Goal: Task Accomplishment & Management: Manage account settings

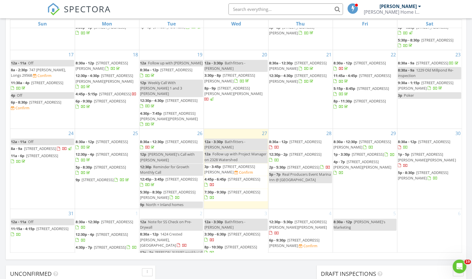
scroll to position [201, 0]
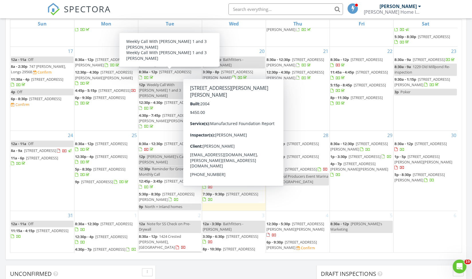
drag, startPoint x: 268, startPoint y: 70, endPoint x: 257, endPoint y: 67, distance: 12.0
click at [257, 82] on span "[STREET_ADDRESS][PERSON_NAME][PERSON_NAME]" at bounding box center [232, 87] width 58 height 11
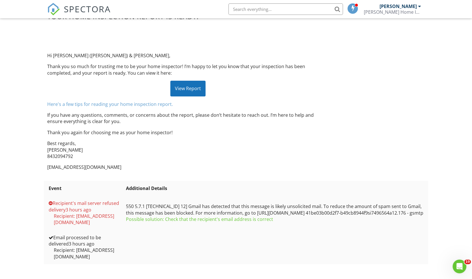
click at [69, 11] on span "SPECTORA" at bounding box center [87, 9] width 47 height 12
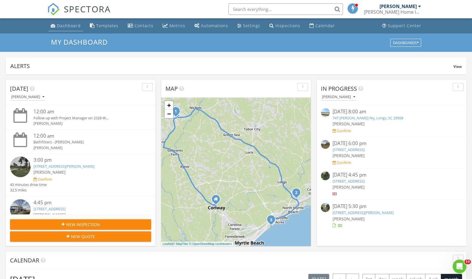
click at [65, 26] on div "Dashboard" at bounding box center [69, 25] width 24 height 5
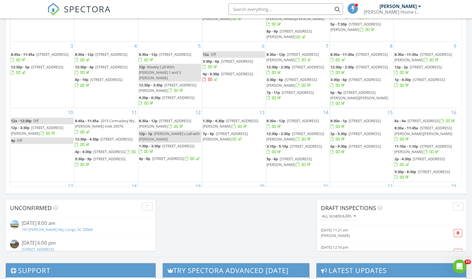
click at [253, 8] on input "text" at bounding box center [285, 8] width 114 height 11
paste input "306 21st Ave S 5H"
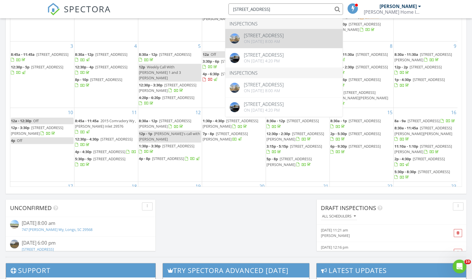
type input "306 21st Ave"
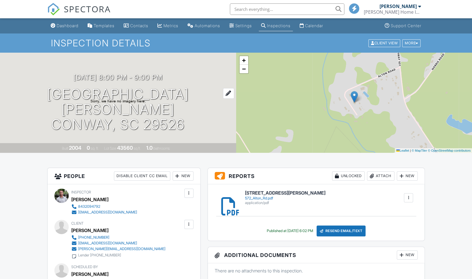
drag, startPoint x: 0, startPoint y: 0, endPoint x: 88, endPoint y: 100, distance: 132.9
click at [88, 100] on h1 "[GEOGRAPHIC_DATA][PERSON_NAME] [GEOGRAPHIC_DATA], SC 29526" at bounding box center [118, 109] width 218 height 45
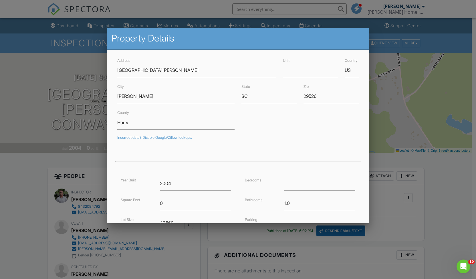
click at [30, 183] on div at bounding box center [238, 145] width 476 height 349
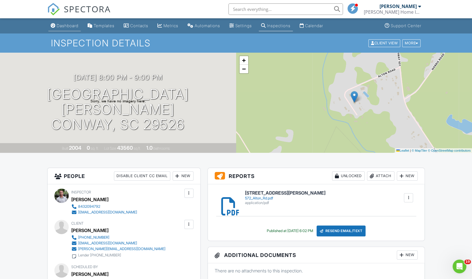
click at [66, 24] on div "Dashboard" at bounding box center [68, 25] width 22 height 5
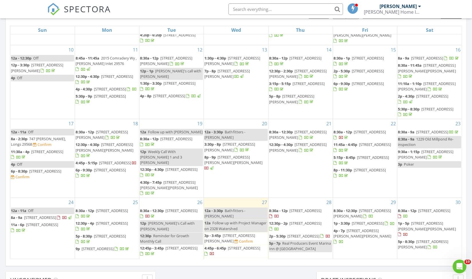
scroll to position [135, 0]
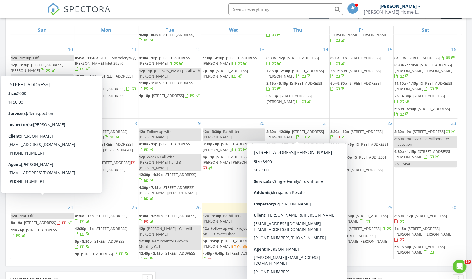
click at [57, 221] on div at bounding box center [58, 223] width 3 height 4
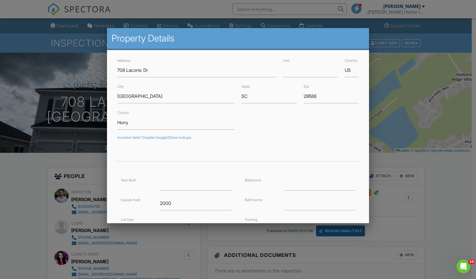
click at [25, 173] on div at bounding box center [238, 145] width 476 height 349
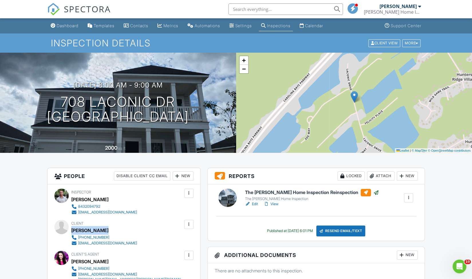
drag, startPoint x: 104, startPoint y: 230, endPoint x: 72, endPoint y: 231, distance: 31.5
click at [72, 231] on div "Roland Pierre" at bounding box center [106, 230] width 70 height 9
copy div "Roland Pierre"
click at [68, 24] on div "Dashboard" at bounding box center [68, 25] width 22 height 5
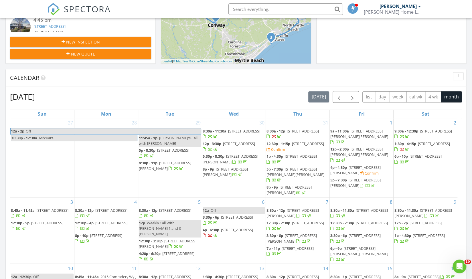
scroll to position [179, 0]
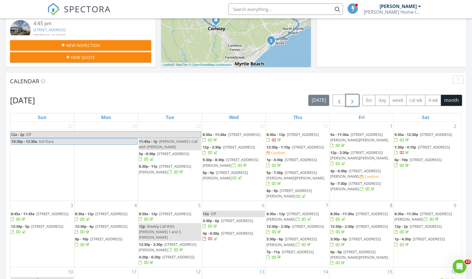
click at [356, 100] on span "button" at bounding box center [352, 100] width 7 height 7
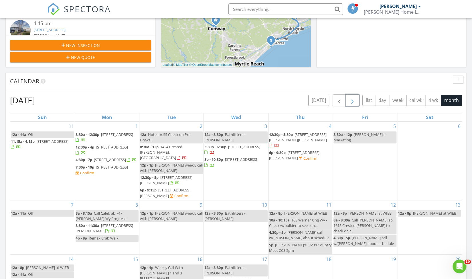
scroll to position [4, 0]
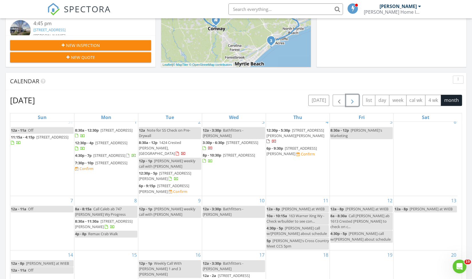
click at [213, 273] on span "12a - 2a" at bounding box center [209, 275] width 13 height 5
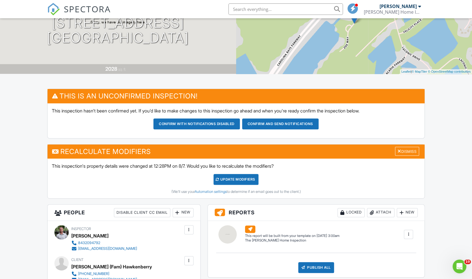
scroll to position [78, 0]
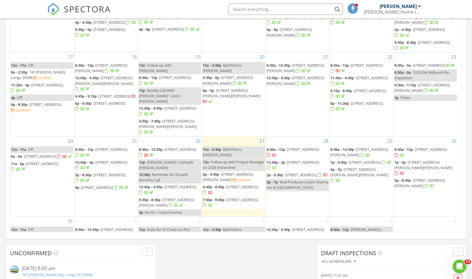
scroll to position [286, 0]
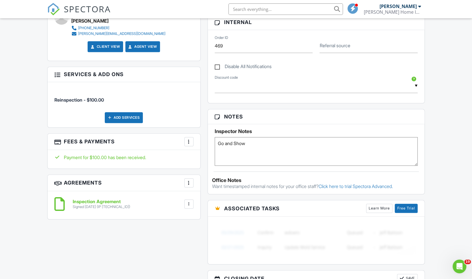
click at [268, 9] on input "text" at bounding box center [285, 8] width 114 height 11
paste input "1644 Langley Dr"
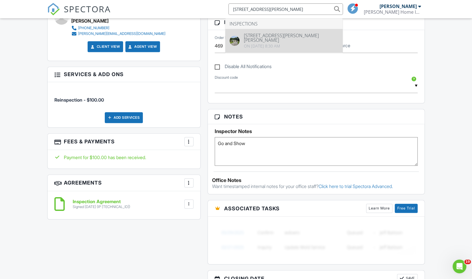
type input "1644 Langley Dr"
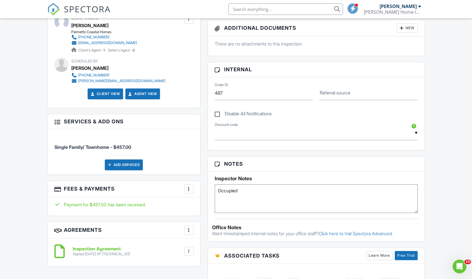
click at [264, 17] on li at bounding box center [284, 9] width 123 height 18
click at [263, 12] on input "text" at bounding box center [285, 8] width 114 height 11
paste input "[STREET_ADDRESS]"
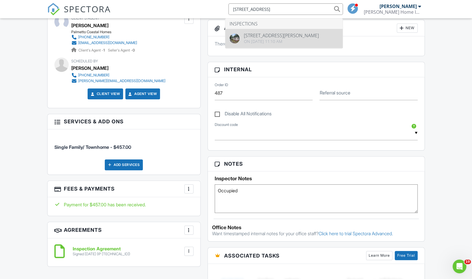
type input "[STREET_ADDRESS]"
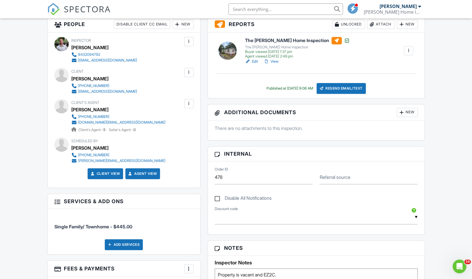
scroll to position [212, 0]
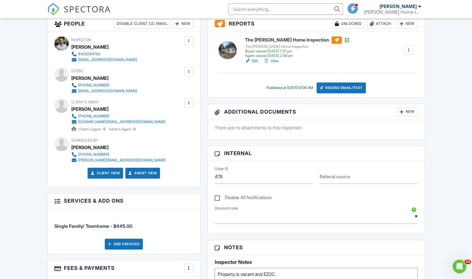
click at [274, 12] on input "text" at bounding box center [285, 8] width 114 height 11
paste input "[STREET_ADDRESS]"
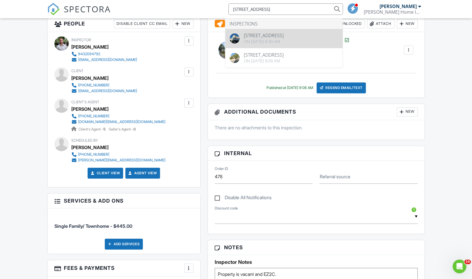
type input "209 N Hillside Dr"
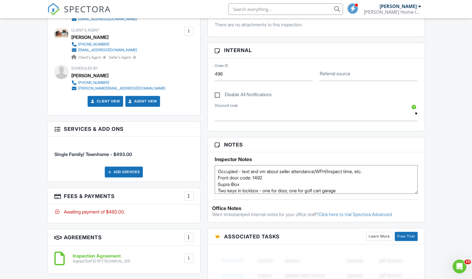
click at [187, 196] on div at bounding box center [189, 196] width 6 height 6
click at [196, 240] on li "View Invoice" at bounding box center [218, 242] width 60 height 14
click at [190, 197] on div at bounding box center [189, 196] width 6 height 6
click at [190, 207] on li "Edit Fees & Payments" at bounding box center [218, 213] width 60 height 14
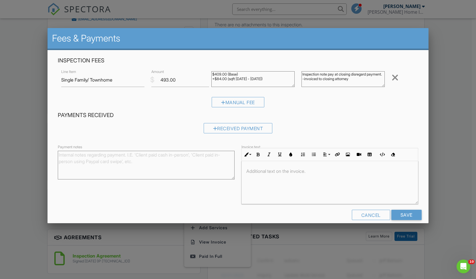
click at [373, 78] on textarea "Inspection note pay at closing disregard payment. -invoiced to closing attorney" at bounding box center [343, 79] width 83 height 16
type textarea "Inspection note pay at closing disregard payment. -invoiced to closing attorney…"
click at [409, 212] on input "Save" at bounding box center [407, 215] width 30 height 10
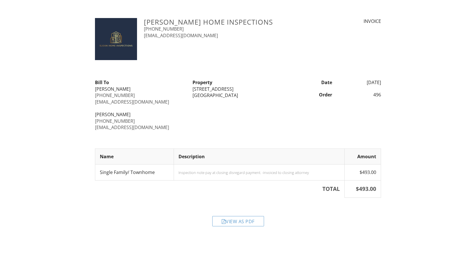
drag, startPoint x: 218, startPoint y: 90, endPoint x: 192, endPoint y: 90, distance: 25.2
click at [192, 90] on div "Property [STREET_ADDRESS]" at bounding box center [238, 88] width 98 height 19
copy div "[STREET_ADDRESS]"
click at [242, 220] on div "View as PDF" at bounding box center [238, 221] width 52 height 10
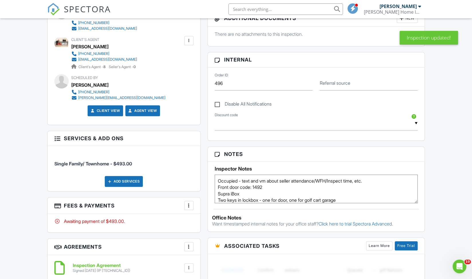
scroll to position [259, 0]
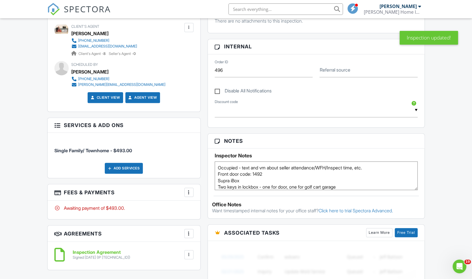
click at [189, 189] on div at bounding box center [189, 192] width 6 height 6
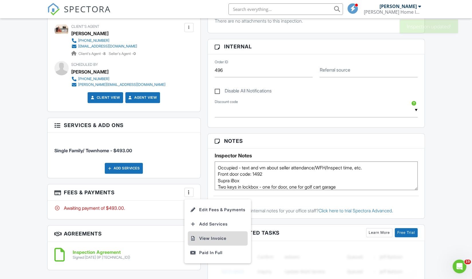
click at [195, 237] on div at bounding box center [193, 239] width 6 height 6
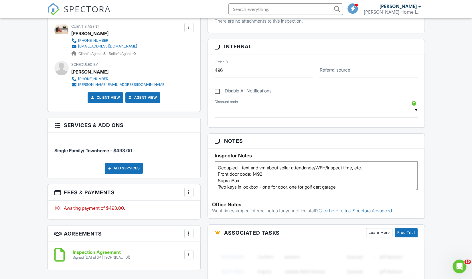
click at [89, 7] on span "SPECTORA" at bounding box center [87, 9] width 47 height 12
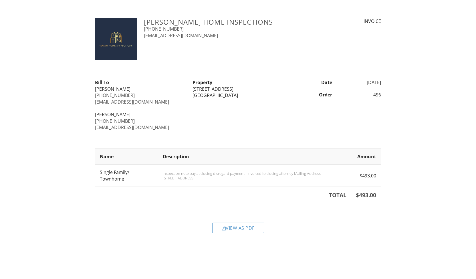
drag, startPoint x: 238, startPoint y: 86, endPoint x: 192, endPoint y: 88, distance: 45.5
click at [192, 88] on div "Property [STREET_ADDRESS]" at bounding box center [238, 88] width 98 height 19
copy div "[STREET_ADDRESS]"
click at [242, 227] on div "View as PDF" at bounding box center [238, 228] width 52 height 10
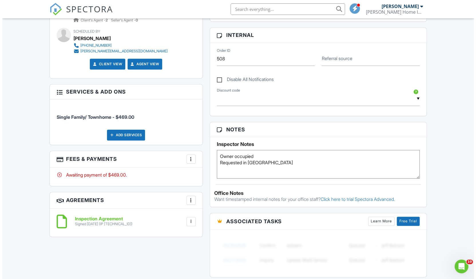
scroll to position [326, 0]
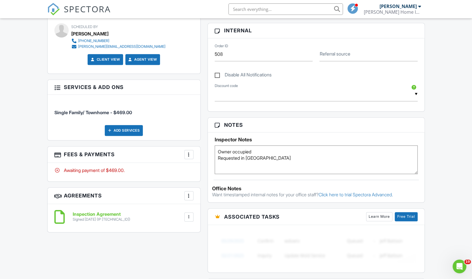
click at [187, 152] on div at bounding box center [189, 155] width 6 height 6
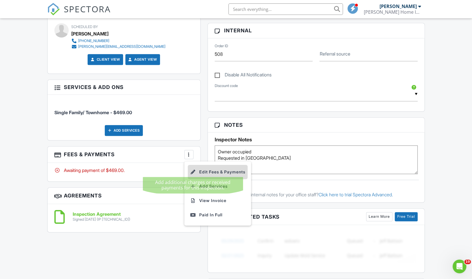
click at [190, 169] on div at bounding box center [193, 172] width 6 height 6
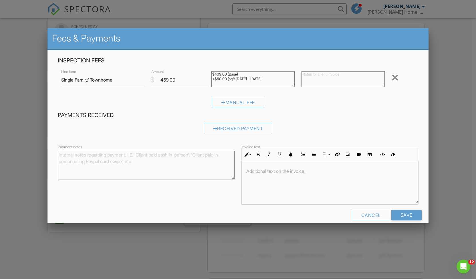
click at [320, 74] on textarea at bounding box center [343, 79] width 83 height 16
type textarea "M"
type textarea "Paid at closing Mailing Address: 902 10th Ave Conway, SC 29526"
click at [396, 209] on form "Inspection Fees Line Item Single Family/ Townhome $ Amount 469.00 $409.00 (Base…" at bounding box center [237, 141] width 367 height 168
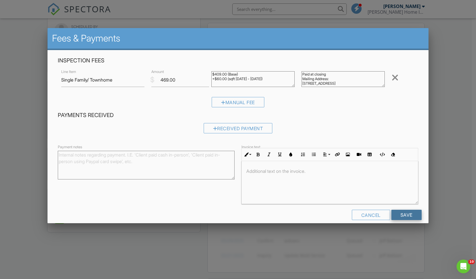
click at [406, 214] on input "Save" at bounding box center [407, 215] width 30 height 10
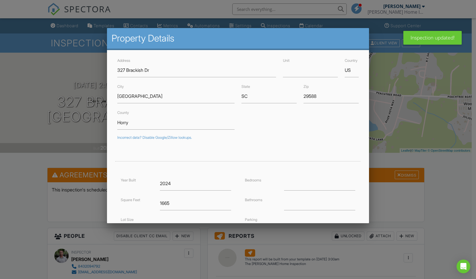
click at [10, 199] on div at bounding box center [238, 145] width 476 height 349
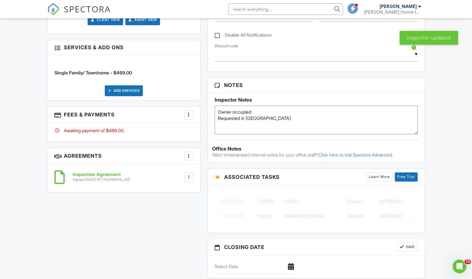
scroll to position [365, 0]
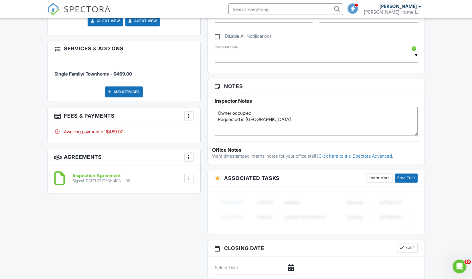
click at [188, 116] on div at bounding box center [189, 116] width 6 height 6
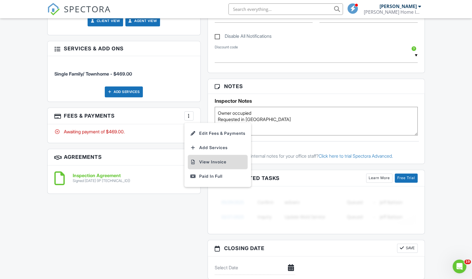
click at [199, 159] on li "View Invoice" at bounding box center [218, 162] width 60 height 14
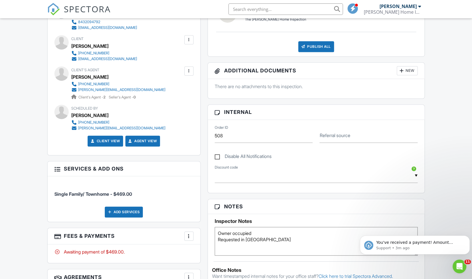
scroll to position [0, 0]
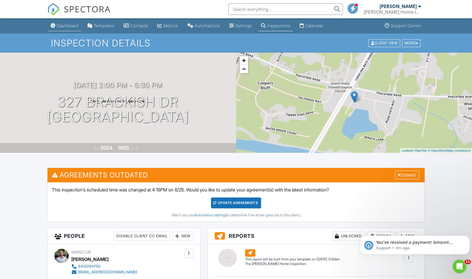
click at [72, 27] on div "Dashboard" at bounding box center [68, 25] width 22 height 5
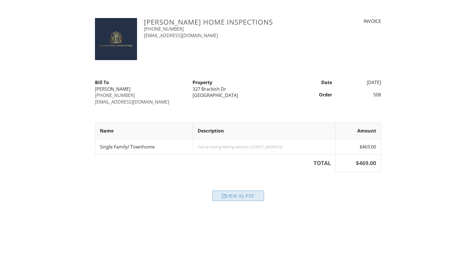
click at [237, 193] on div "View as PDF" at bounding box center [238, 196] width 52 height 10
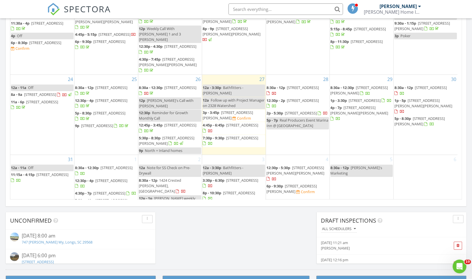
click at [426, 98] on span "1639 Hilly Ln , Conway 29527" at bounding box center [423, 103] width 58 height 11
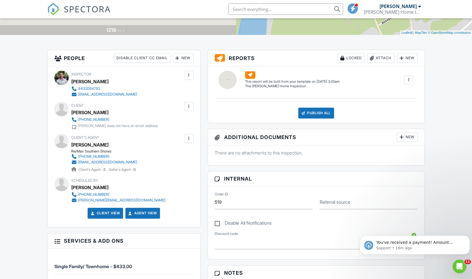
scroll to position [117, 0]
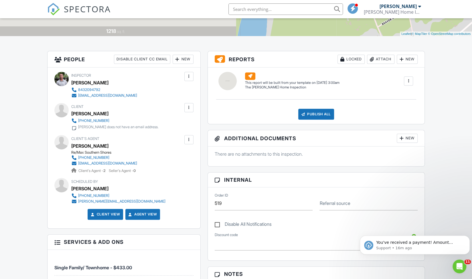
click at [190, 107] on div at bounding box center [189, 108] width 6 height 6
click at [151, 141] on li "Resend Confirmation Text" at bounding box center [160, 139] width 62 height 14
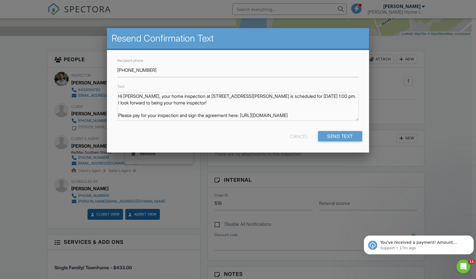
click at [42, 97] on div at bounding box center [238, 145] width 476 height 349
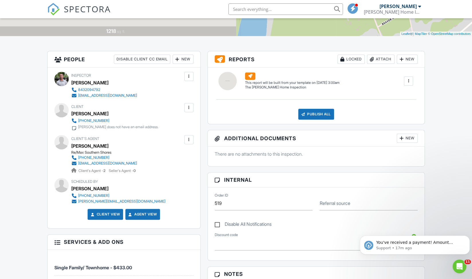
click at [53, 9] on img at bounding box center [53, 9] width 13 height 13
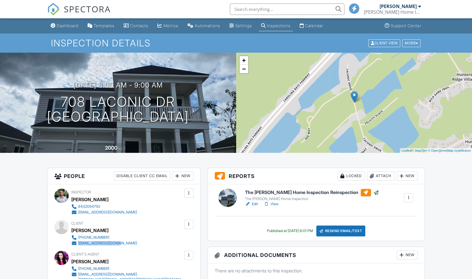
drag, startPoint x: 94, startPoint y: 244, endPoint x: 78, endPoint y: 244, distance: 16.9
click at [78, 244] on div "Client Roland Pierre 954-328-7554 rolandp357@gmail.com" at bounding box center [117, 233] width 93 height 26
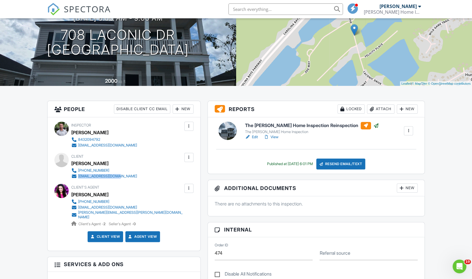
scroll to position [75, 0]
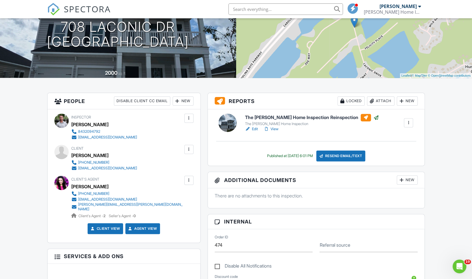
click at [191, 178] on div at bounding box center [189, 180] width 6 height 6
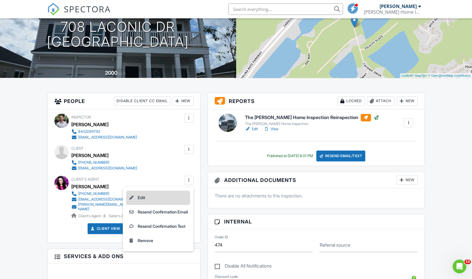
click at [159, 196] on li "Edit" at bounding box center [158, 198] width 64 height 14
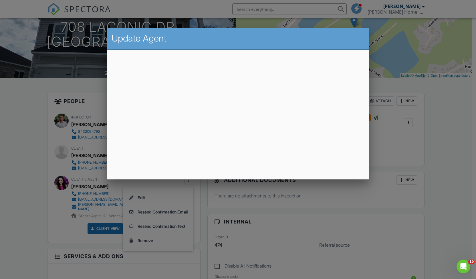
click at [0, 151] on div at bounding box center [238, 145] width 476 height 349
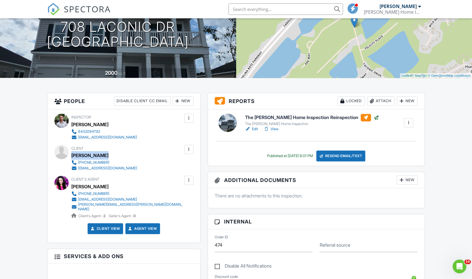
drag, startPoint x: 105, startPoint y: 156, endPoint x: 72, endPoint y: 151, distance: 33.2
click at [72, 151] on div "Roland Pierre" at bounding box center [106, 155] width 70 height 9
copy div "Roland Pierre"
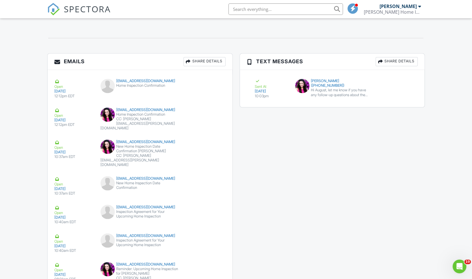
scroll to position [611, 0]
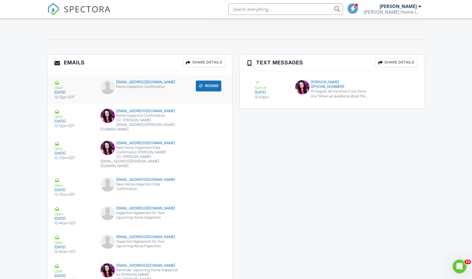
click at [131, 80] on div "rolandp357@gmail.com" at bounding box center [139, 82] width 79 height 5
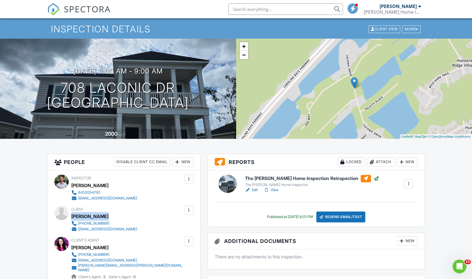
scroll to position [0, 0]
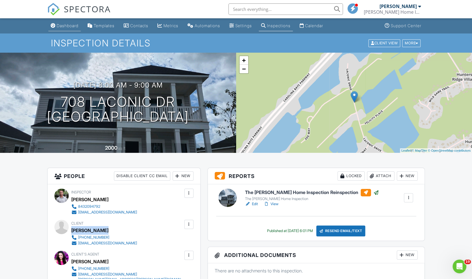
click at [65, 24] on div "Dashboard" at bounding box center [68, 25] width 22 height 5
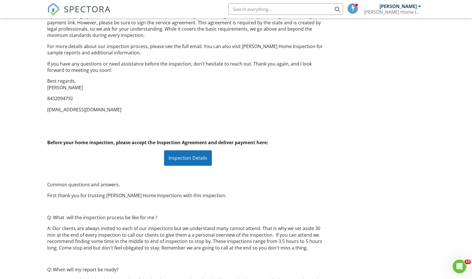
scroll to position [131, 0]
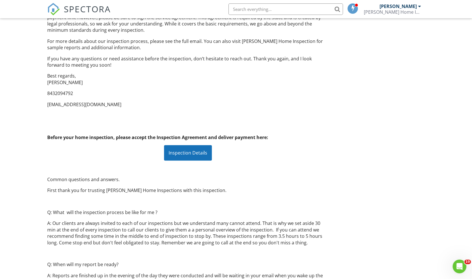
click at [185, 156] on div "Inspection Details" at bounding box center [188, 152] width 48 height 15
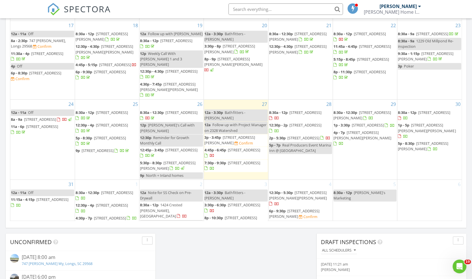
scroll to position [204, 0]
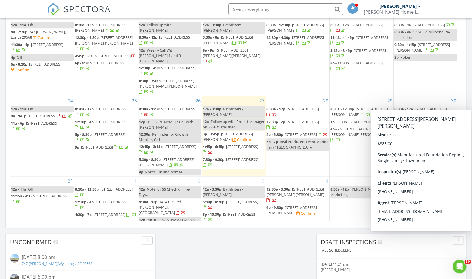
click at [421, 119] on span "1639 Hilly Ln , Conway 29527" at bounding box center [423, 124] width 58 height 11
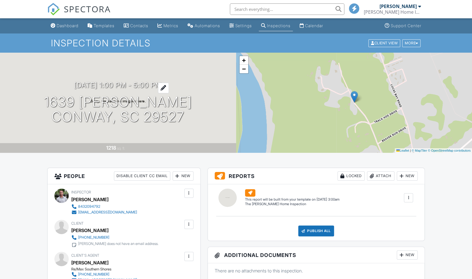
click at [119, 84] on h3 "[DATE] 1:00 pm - 5:00 pm" at bounding box center [118, 85] width 88 height 8
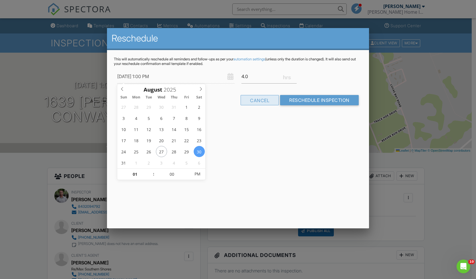
click at [262, 97] on div "Cancel" at bounding box center [260, 100] width 38 height 10
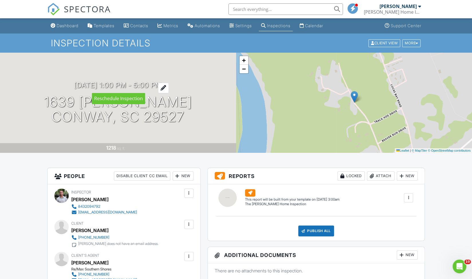
drag, startPoint x: 125, startPoint y: 82, endPoint x: 119, endPoint y: 86, distance: 8.0
click at [119, 86] on h3 "08/30/2025 1:00 pm - 5:00 pm" at bounding box center [118, 85] width 88 height 8
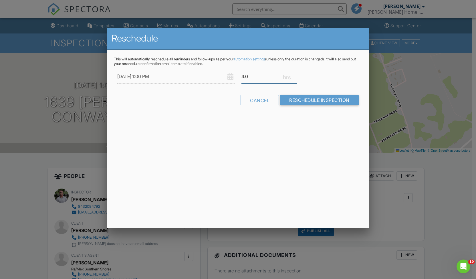
drag, startPoint x: 252, startPoint y: 79, endPoint x: 226, endPoint y: 78, distance: 26.4
click at [226, 78] on div "08/30/2025 1:00 PM 4.0" at bounding box center [238, 77] width 248 height 14
type input "3.5"
click at [315, 100] on input "Reschedule Inspection" at bounding box center [319, 100] width 79 height 10
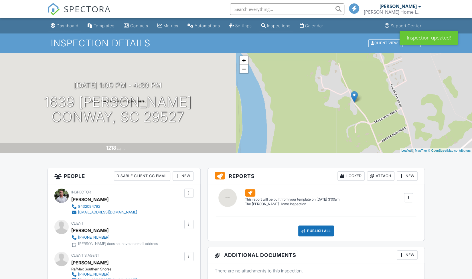
click at [64, 26] on div "Dashboard" at bounding box center [68, 25] width 22 height 5
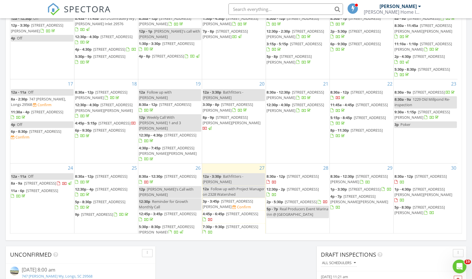
scroll to position [210, 0]
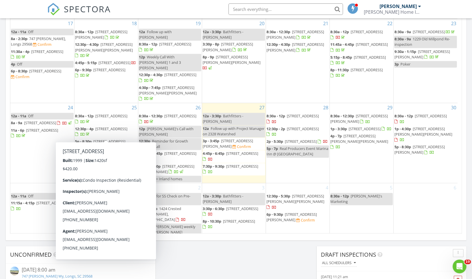
click at [113, 151] on span "5030 Windsor Green 302, Myrtle Beach 29579" at bounding box center [97, 153] width 32 height 5
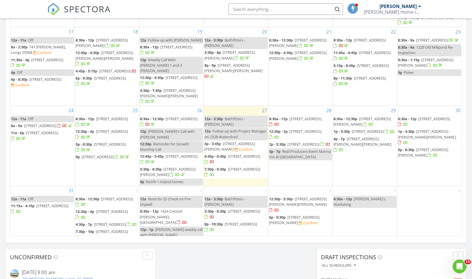
scroll to position [291, 0]
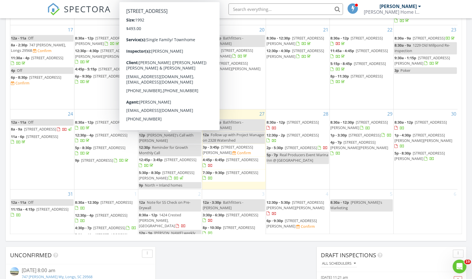
click at [172, 157] on span "767 Parkersville Rd , Pawleys Island 29585" at bounding box center [180, 159] width 32 height 5
click at [167, 157] on span "767 Parkersville Rd , Pawleys Island 29585" at bounding box center [180, 159] width 32 height 5
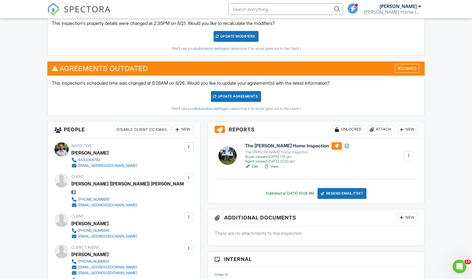
drag, startPoint x: 140, startPoint y: 196, endPoint x: 76, endPoint y: 198, distance: 63.6
click at [76, 198] on div "Client [PERSON_NAME] ([PERSON_NAME]) [PERSON_NAME] [PHONE_NUMBER] [EMAIL_ADDRES…" at bounding box center [140, 190] width 139 height 35
copy link "[EMAIL_ADDRESS][DOMAIN_NAME]"
drag, startPoint x: 119, startPoint y: 224, endPoint x: 80, endPoint y: 226, distance: 38.2
click at [80, 228] on div "802-274-5193 ble5193@yahoo.com" at bounding box center [106, 233] width 70 height 11
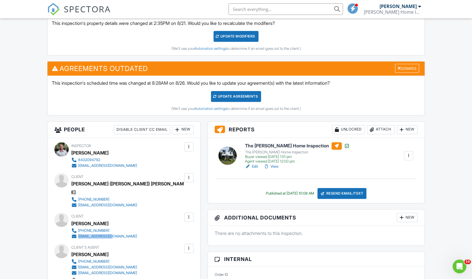
drag, startPoint x: 119, startPoint y: 227, endPoint x: 77, endPoint y: 228, distance: 41.8
click at [77, 228] on div "802-274-5193 ble5193@yahoo.com" at bounding box center [106, 233] width 70 height 11
copy link "ble5193@yahoo.com"
click at [91, 265] on div "curticloser@gmail.com" at bounding box center [107, 267] width 59 height 5
click at [187, 246] on div at bounding box center [189, 249] width 6 height 6
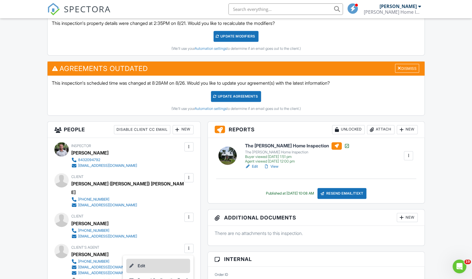
click at [156, 259] on li "Edit" at bounding box center [158, 266] width 64 height 14
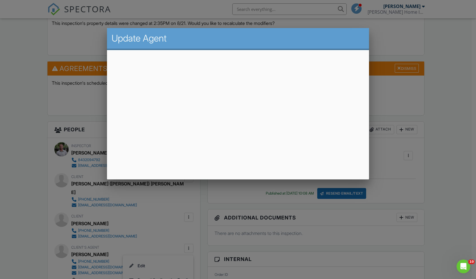
click at [0, 149] on div at bounding box center [238, 145] width 476 height 349
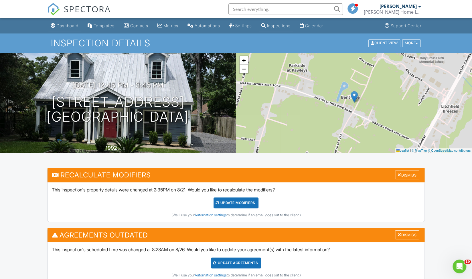
click at [72, 25] on div "Dashboard" at bounding box center [68, 25] width 22 height 5
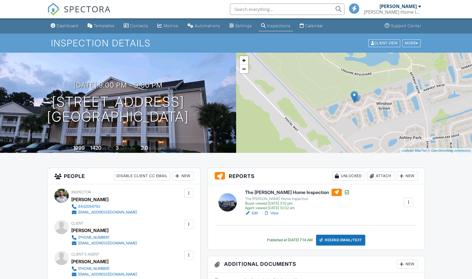
click at [418, 44] on div at bounding box center [417, 43] width 3 height 4
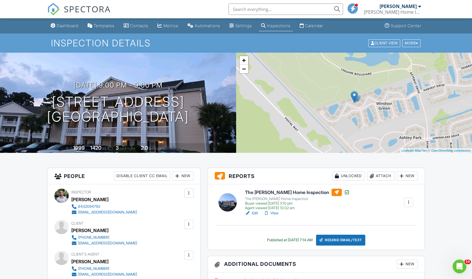
click at [409, 201] on div at bounding box center [409, 203] width 6 height 6
click at [273, 213] on link "View" at bounding box center [271, 213] width 15 height 6
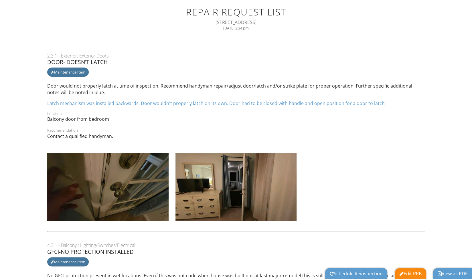
click at [414, 272] on link "Edit RRB" at bounding box center [411, 273] width 22 height 6
click at [416, 274] on link "Edit RRB" at bounding box center [411, 273] width 22 height 6
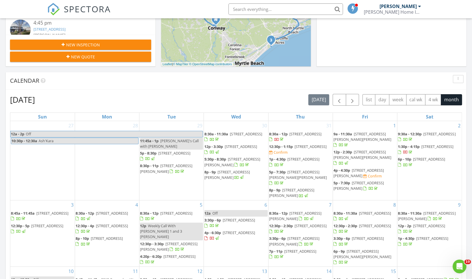
scroll to position [180, 0]
click at [354, 100] on span "button" at bounding box center [352, 99] width 7 height 7
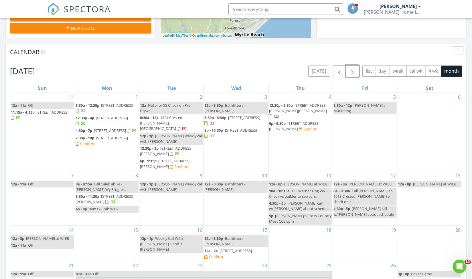
scroll to position [4, 0]
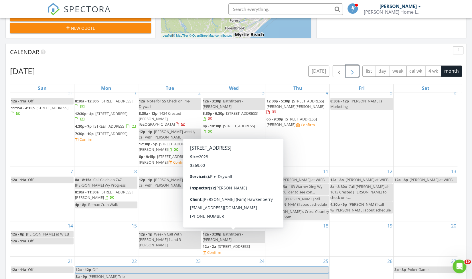
click at [241, 244] on span "6065 Zoe Way , Myrtle Beach 29588" at bounding box center [234, 246] width 32 height 5
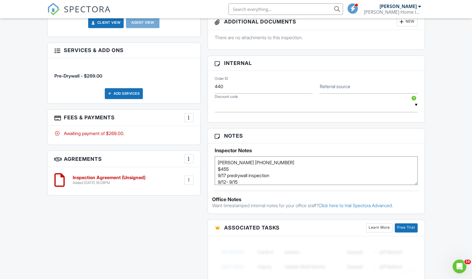
drag, startPoint x: 293, startPoint y: 158, endPoint x: 207, endPoint y: 159, distance: 85.9
click at [208, 159] on div "Inspector Notes [PERSON_NAME] [PHONE_NUMBER] $455 9/17 predrywall inspection 9/…" at bounding box center [316, 164] width 217 height 42
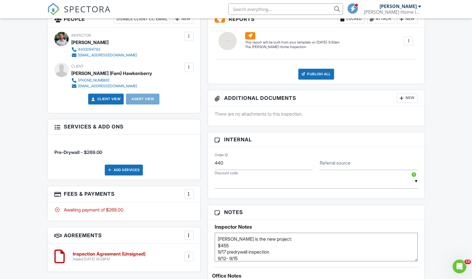
scroll to position [254, 0]
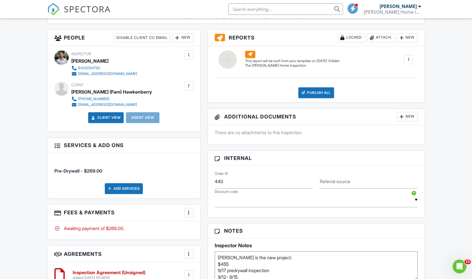
type textarea "Tyler is the new project: $455 9/17 predrywall inspection 9/12- 9/15 Call Tanne…"
click at [20, 232] on div "Dashboard Templates Contacts Metrics Automations Settings Inspections Calendar …" at bounding box center [236, 162] width 472 height 796
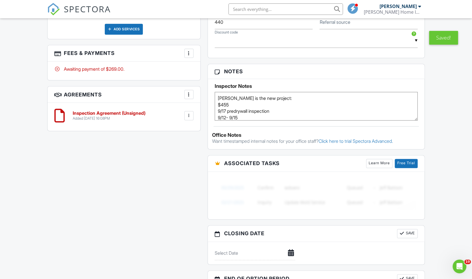
scroll to position [414, 0]
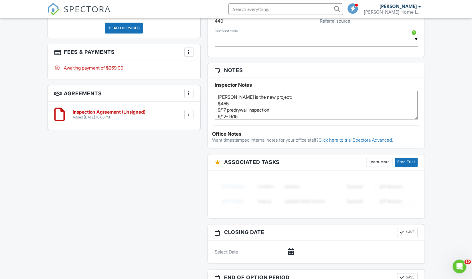
click at [276, 93] on textarea "Tanner Strickland 843-609-1236 $455 9/17 predrywall inspection 9/12- 9/15 Call …" at bounding box center [316, 105] width 203 height 29
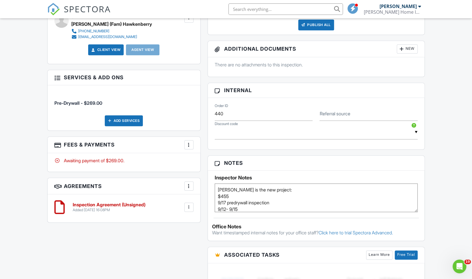
scroll to position [322, 0]
click at [54, 8] on img at bounding box center [53, 9] width 13 height 13
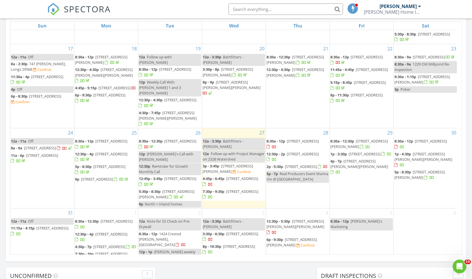
scroll to position [210, 0]
